Goal: Consume media (video, audio)

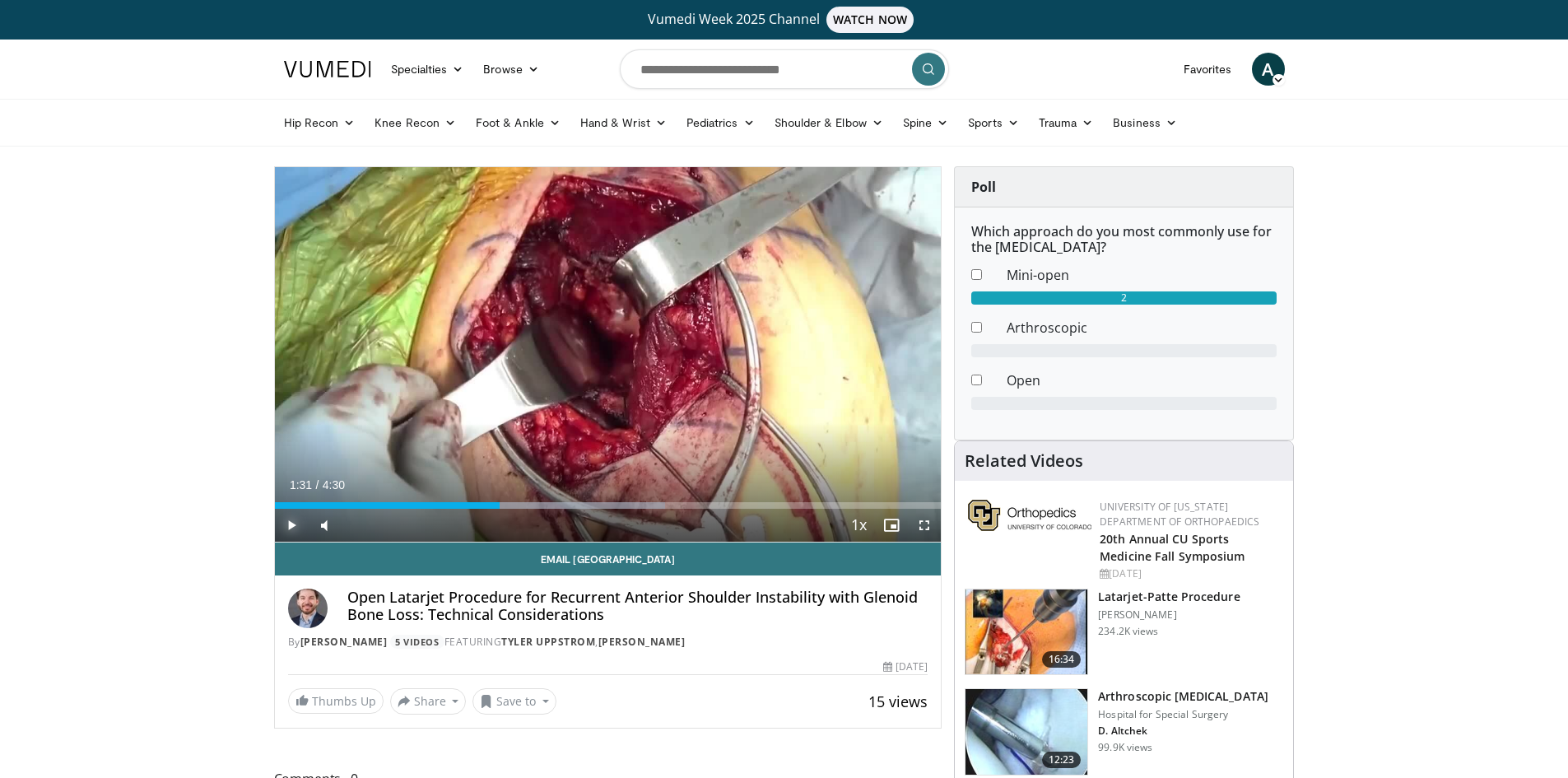
click at [291, 525] on span "Video Player" at bounding box center [291, 524] width 33 height 33
click at [529, 504] on div "Progress Bar" at bounding box center [530, 505] width 2 height 7
click at [514, 506] on div "Progress Bar" at bounding box center [515, 505] width 2 height 7
click at [480, 504] on div "Progress Bar" at bounding box center [481, 505] width 2 height 7
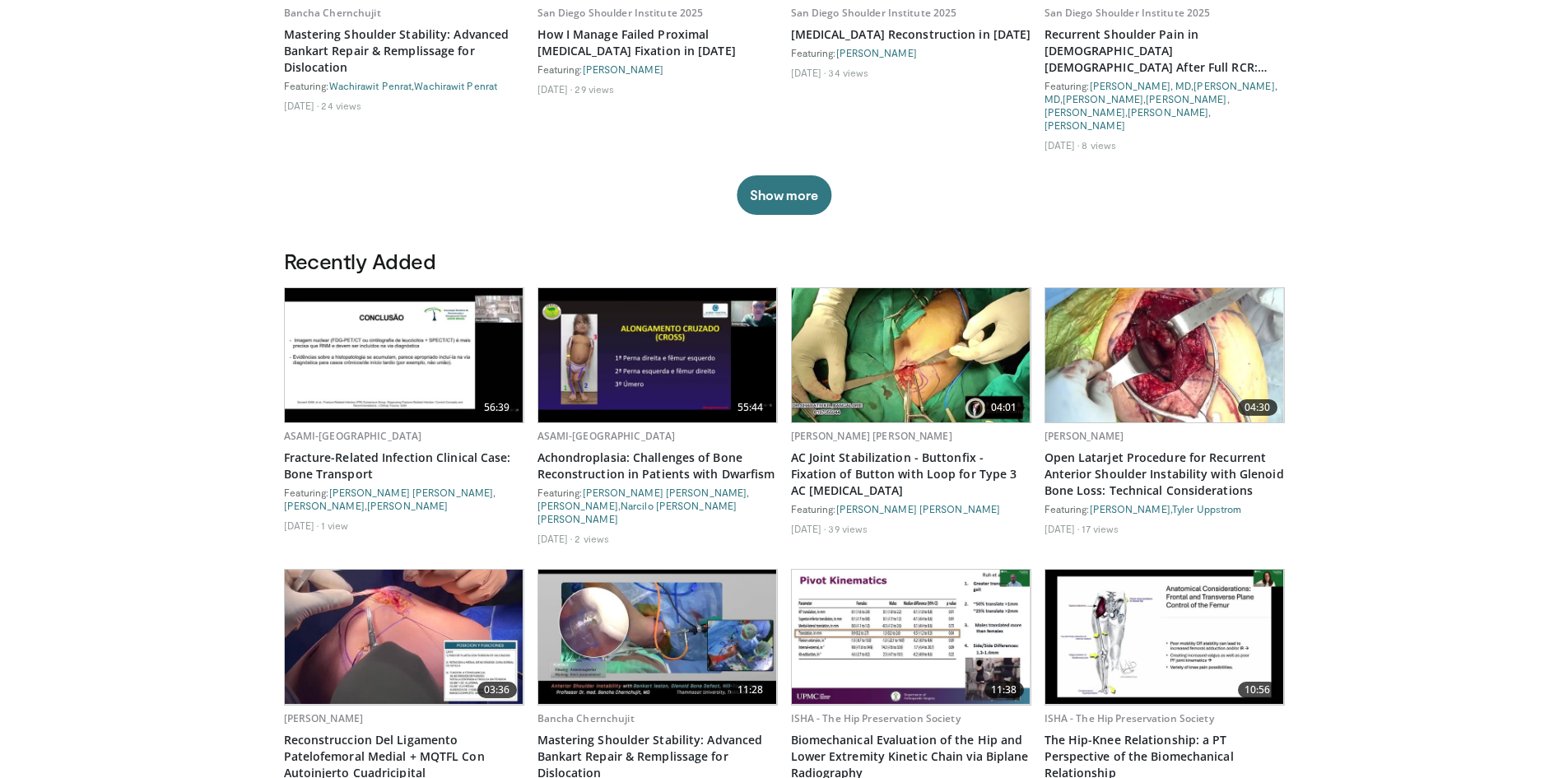
scroll to position [739, 0]
